Goal: Task Accomplishment & Management: Manage account settings

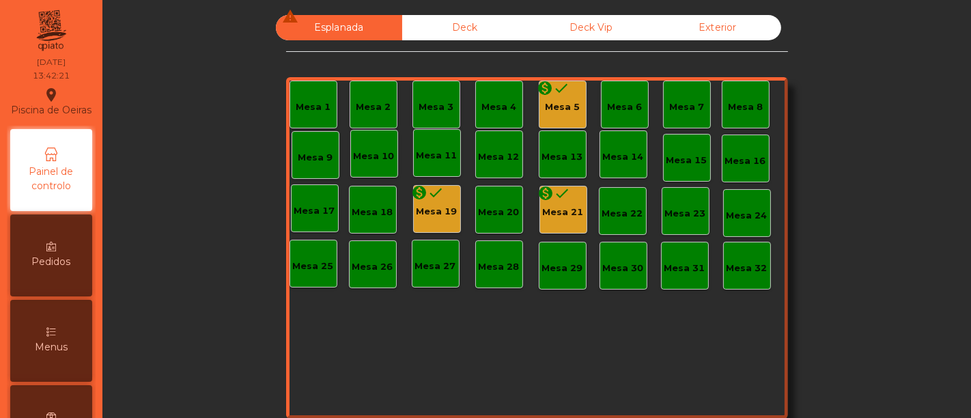
click at [437, 210] on div "Mesa 19" at bounding box center [437, 212] width 41 height 14
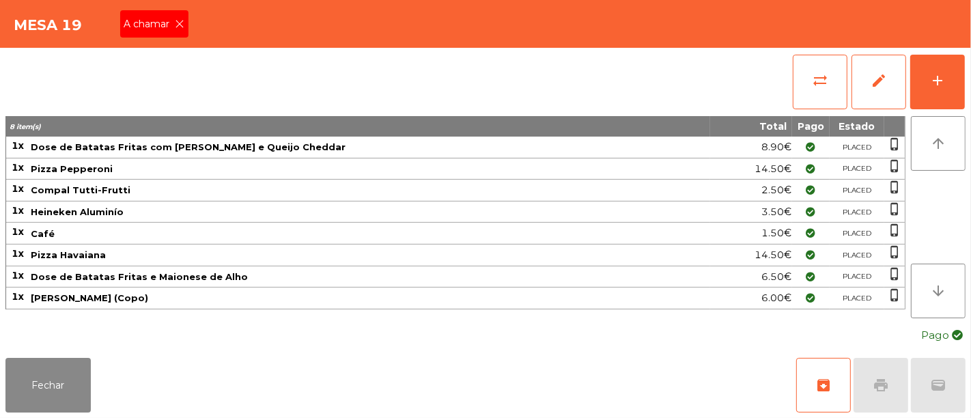
click at [154, 31] on div "A chamar" at bounding box center [154, 23] width 68 height 27
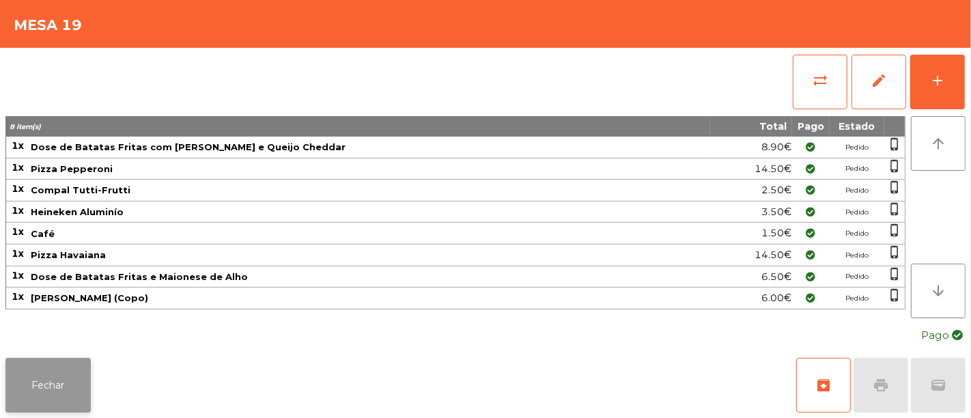
click at [66, 386] on button "Fechar" at bounding box center [47, 385] width 85 height 55
